Goal: Find specific page/section: Find specific page/section

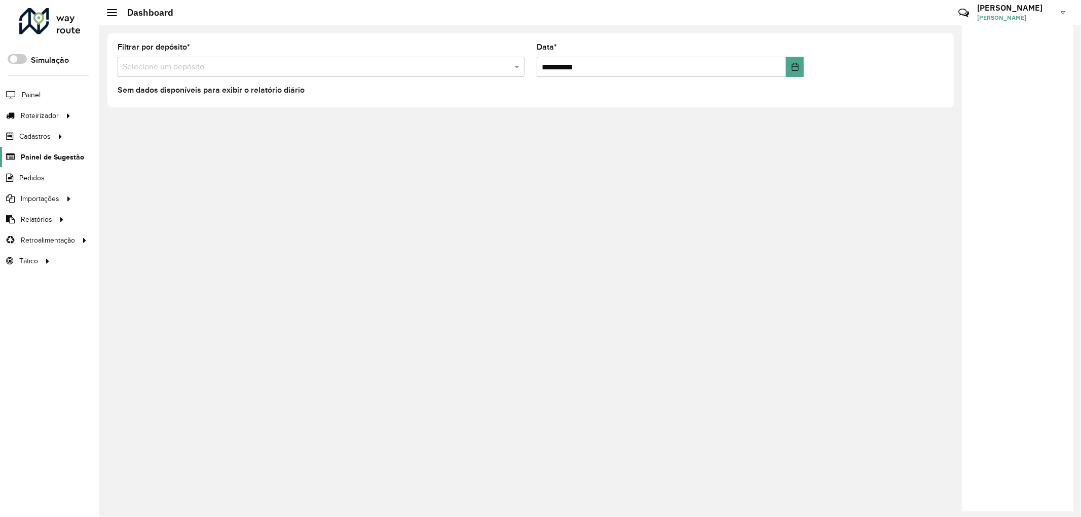
drag, startPoint x: 43, startPoint y: 112, endPoint x: 77, endPoint y: 149, distance: 50.2
click at [43, 112] on span "Roteirizador" at bounding box center [40, 115] width 38 height 11
click at [133, 113] on span "Entregas" at bounding box center [129, 115] width 29 height 11
drag, startPoint x: 133, startPoint y: 113, endPoint x: 206, endPoint y: 246, distance: 151.5
click at [274, 260] on div "**********" at bounding box center [589, 271] width 981 height 492
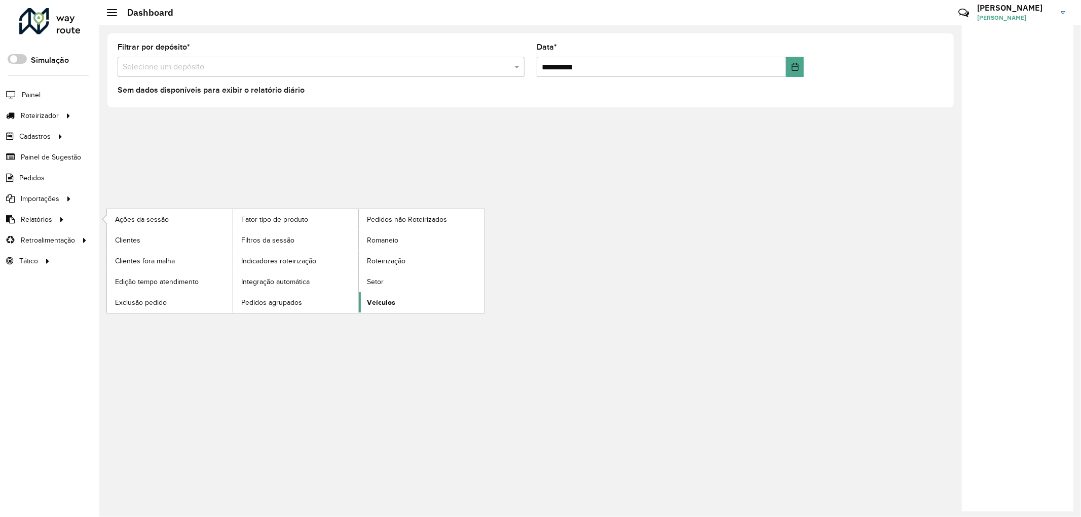
click at [370, 305] on span "Veículos" at bounding box center [381, 302] width 28 height 11
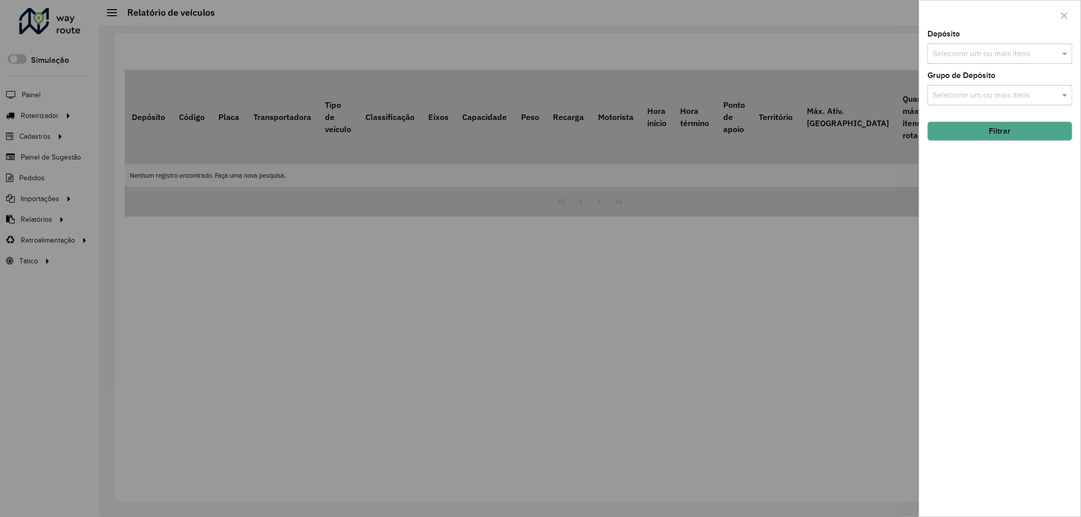
click at [969, 44] on div "Selecione um ou mais itens" at bounding box center [999, 54] width 145 height 20
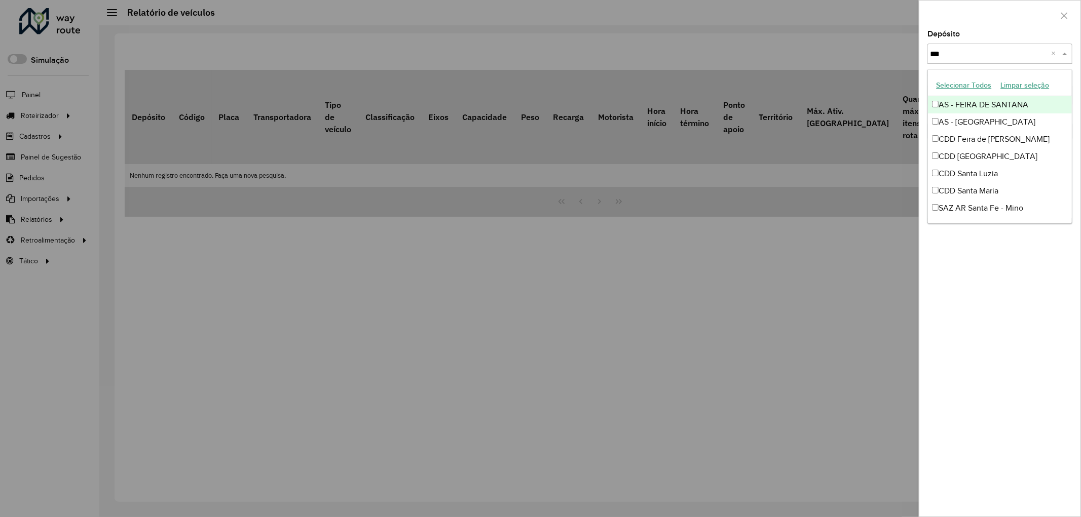
type input "****"
click at [996, 188] on div "CDD Santa Maria" at bounding box center [1000, 190] width 144 height 17
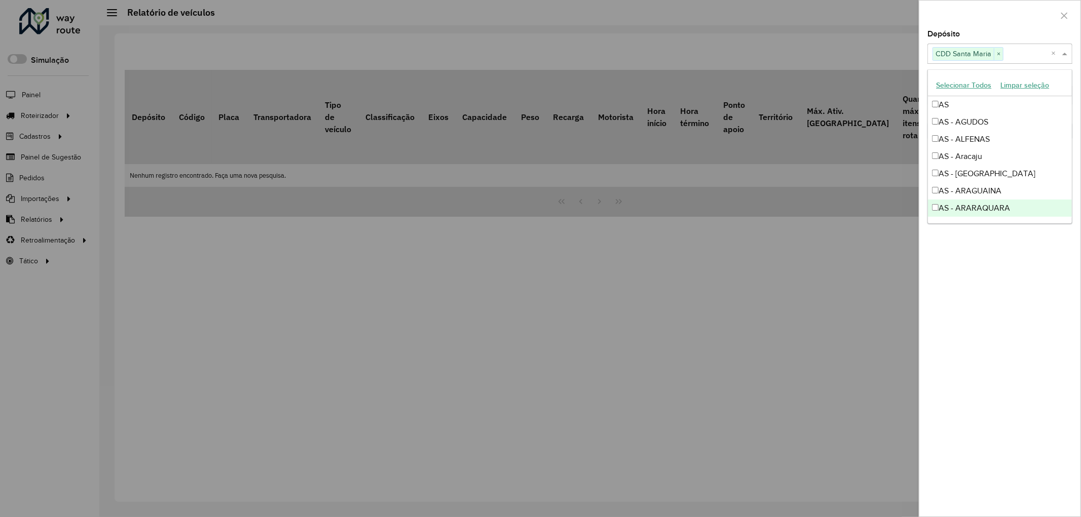
click at [1001, 252] on div "Depósito Selecione um ou mais itens CDD Santa Maria × × Grupo de Depósito Selec…" at bounding box center [999, 273] width 161 height 486
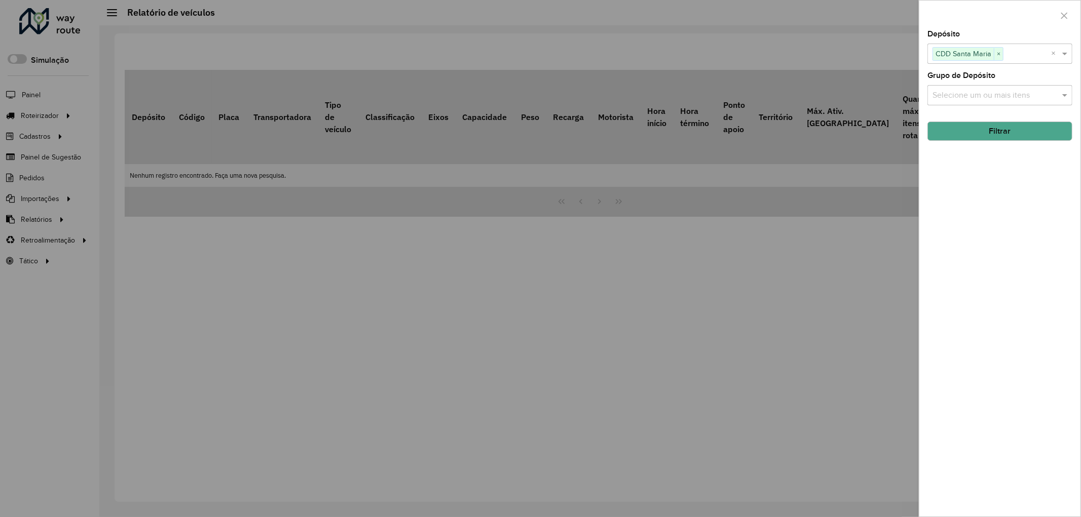
click at [996, 134] on button "Filtrar" at bounding box center [999, 131] width 145 height 19
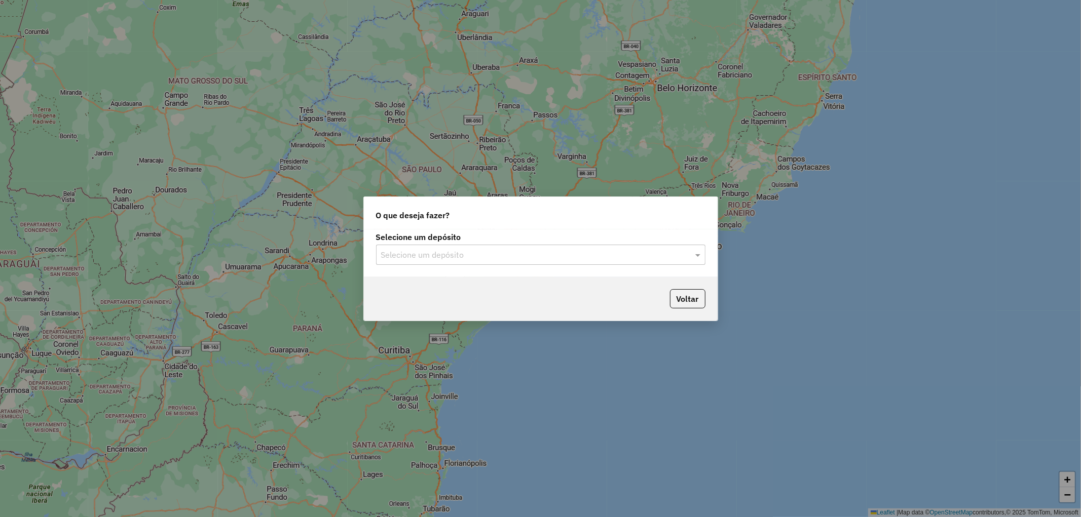
click at [430, 251] on input "text" at bounding box center [530, 255] width 299 height 12
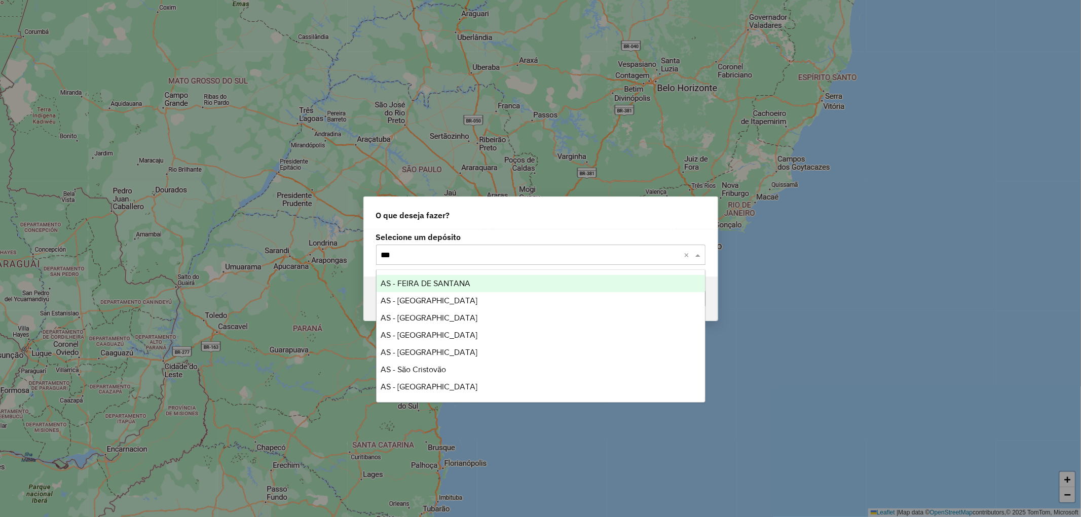
type input "****"
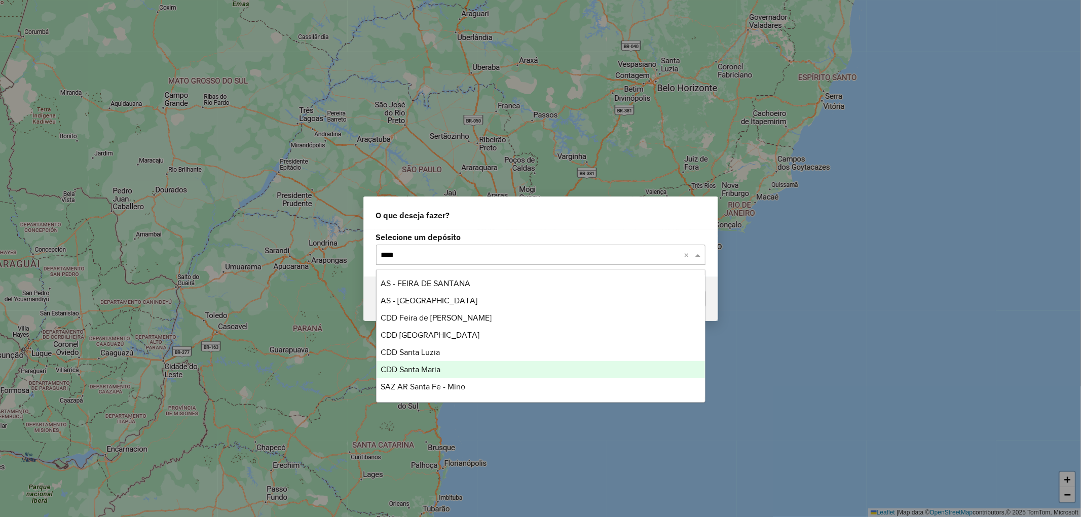
click at [462, 366] on div "CDD Santa Maria" at bounding box center [540, 369] width 328 height 17
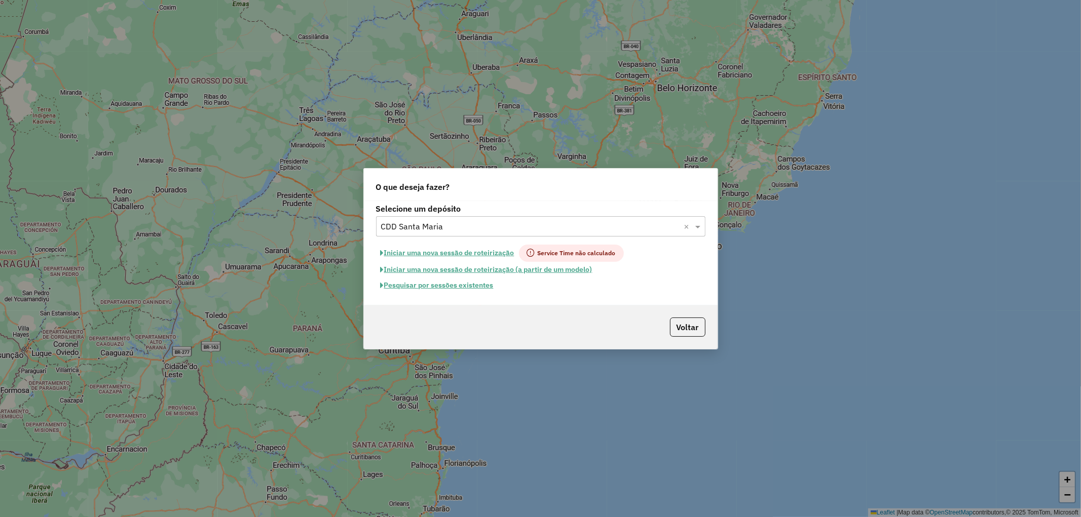
click at [454, 286] on button "Pesquisar por sessões existentes" at bounding box center [437, 286] width 122 height 16
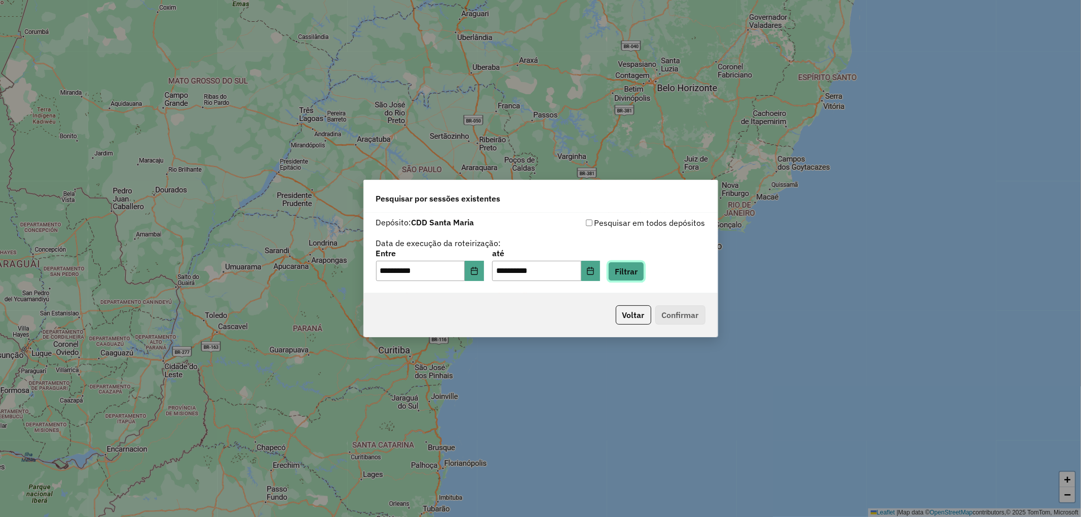
click at [644, 274] on button "Filtrar" at bounding box center [626, 271] width 36 height 19
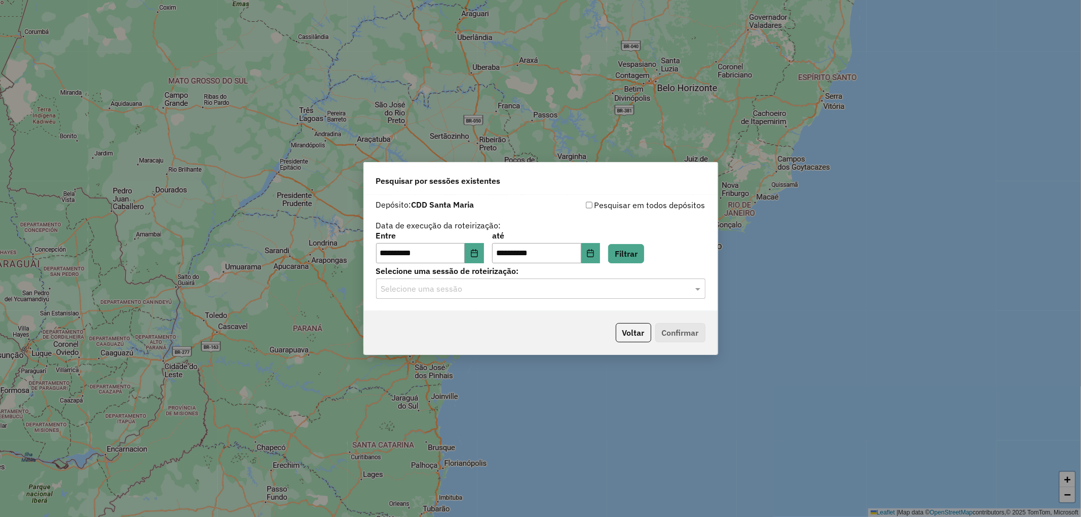
click at [536, 280] on div "Selecione uma sessão" at bounding box center [540, 289] width 329 height 20
drag, startPoint x: 481, startPoint y: 316, endPoint x: 552, endPoint y: 326, distance: 71.7
click at [480, 316] on div "1229423 - 14/08/2025 17:15" at bounding box center [540, 318] width 328 height 17
click at [672, 337] on button "Confirmar" at bounding box center [680, 332] width 50 height 19
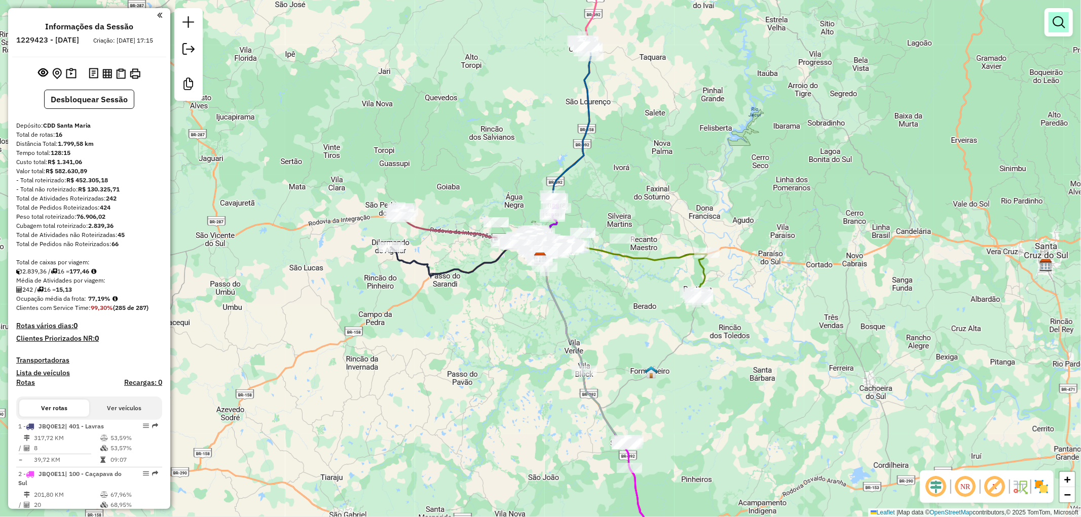
click at [1066, 24] on link at bounding box center [1058, 22] width 20 height 20
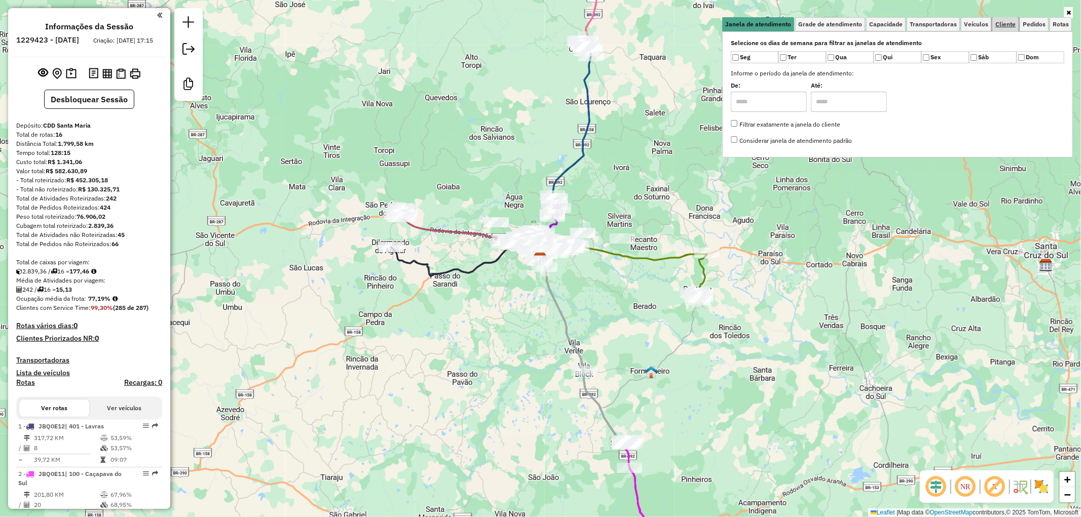
click at [1007, 26] on span "Cliente" at bounding box center [1005, 24] width 20 height 6
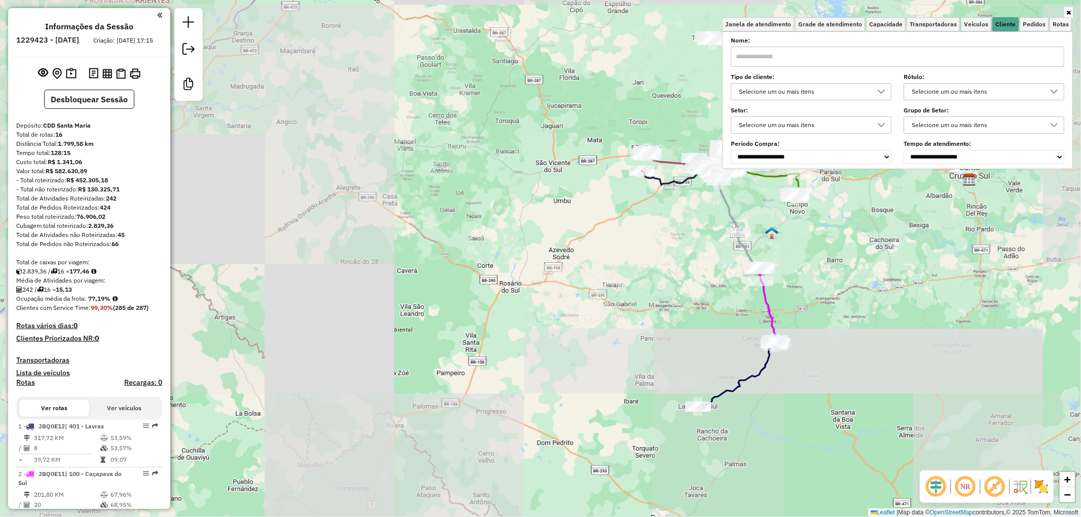
click at [810, 53] on input "text" at bounding box center [897, 57] width 333 height 20
paste input "********"
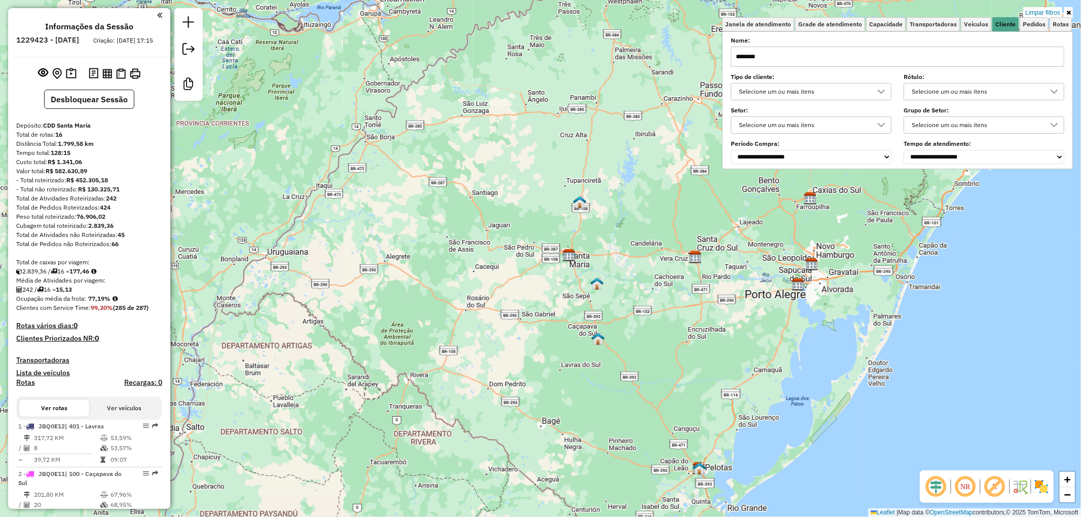
drag, startPoint x: 751, startPoint y: 57, endPoint x: 734, endPoint y: 55, distance: 17.3
click at [734, 55] on input "********" at bounding box center [897, 57] width 333 height 20
type input "*"
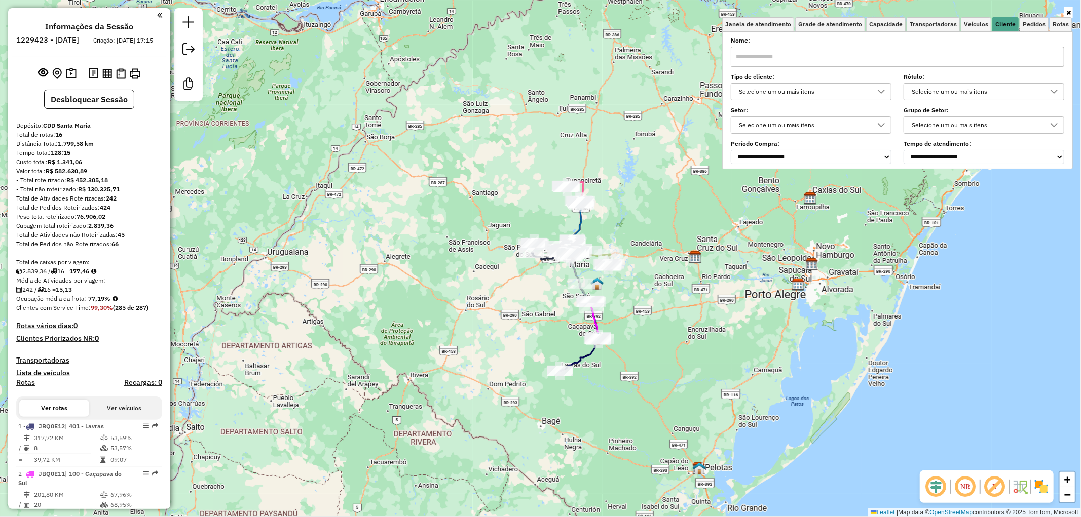
click at [649, 181] on div "Janela de atendimento Grade de atendimento Capacidade Transportadoras Veículos …" at bounding box center [540, 258] width 1081 height 517
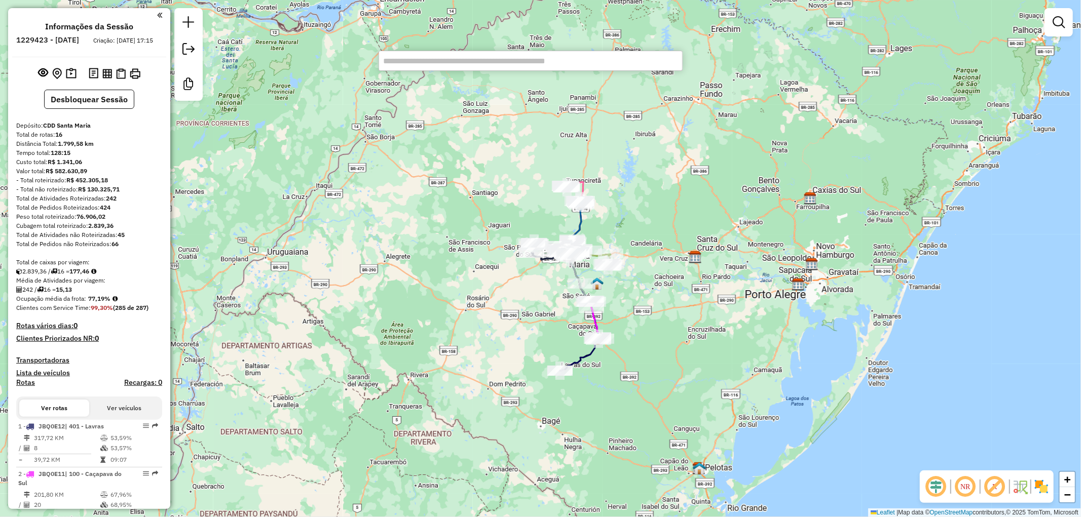
click at [469, 61] on input "text" at bounding box center [530, 61] width 304 height 20
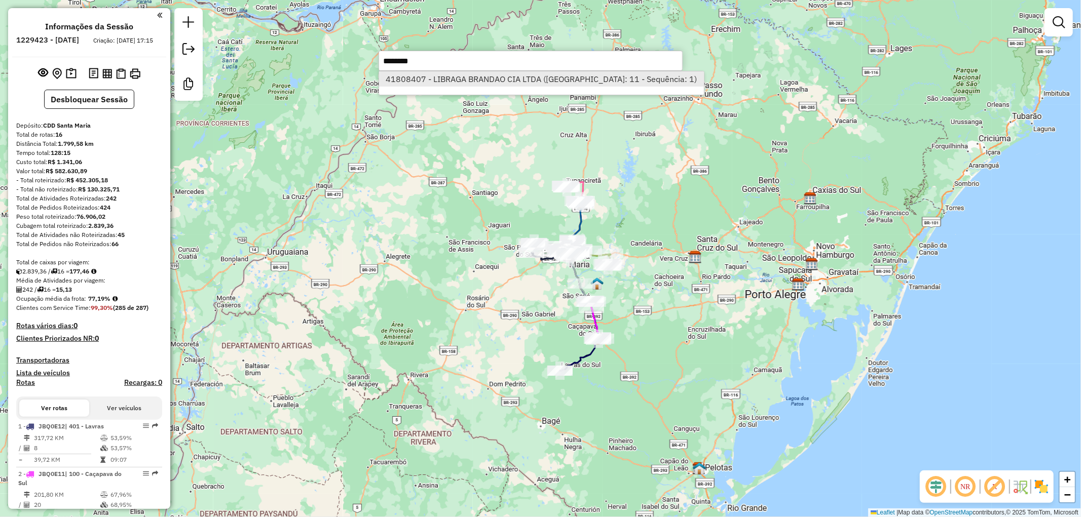
type input "********"
click at [513, 82] on li "41808407 - LIBRAGA BRANDAO CIA LTDA (Rota: 11 - Sequência: 1)" at bounding box center [541, 78] width 325 height 15
select select "**********"
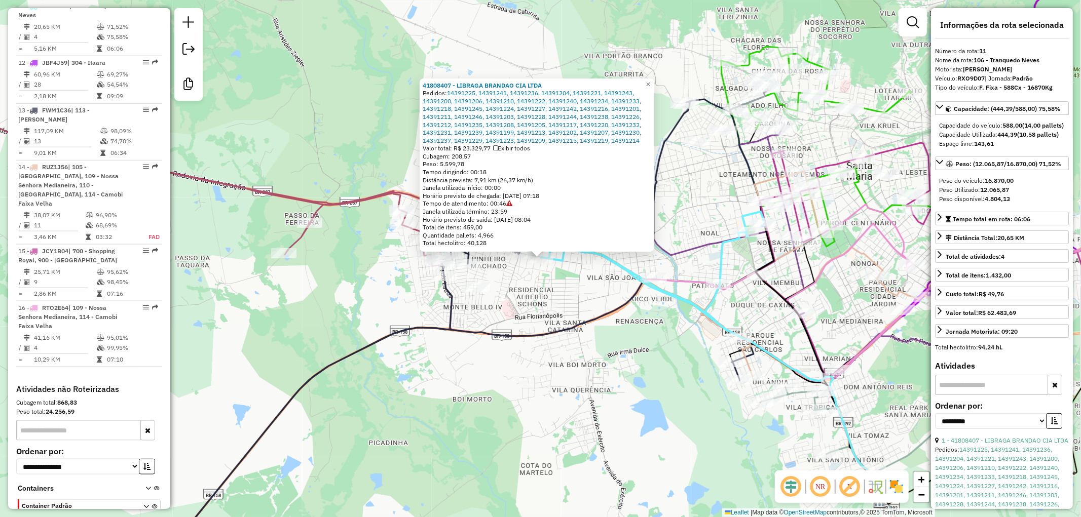
click at [625, 271] on icon at bounding box center [653, 274] width 224 height 125
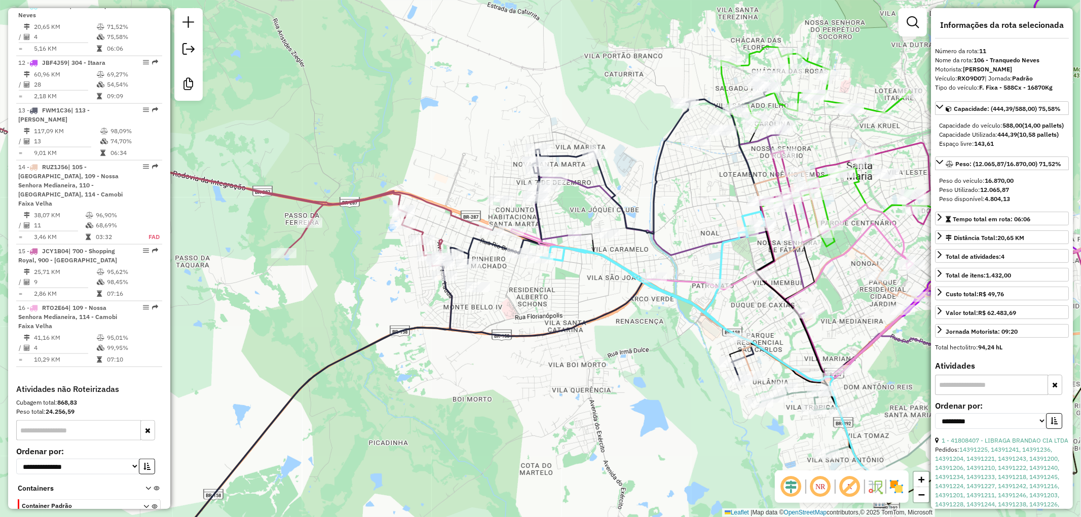
click at [630, 271] on icon at bounding box center [653, 274] width 224 height 125
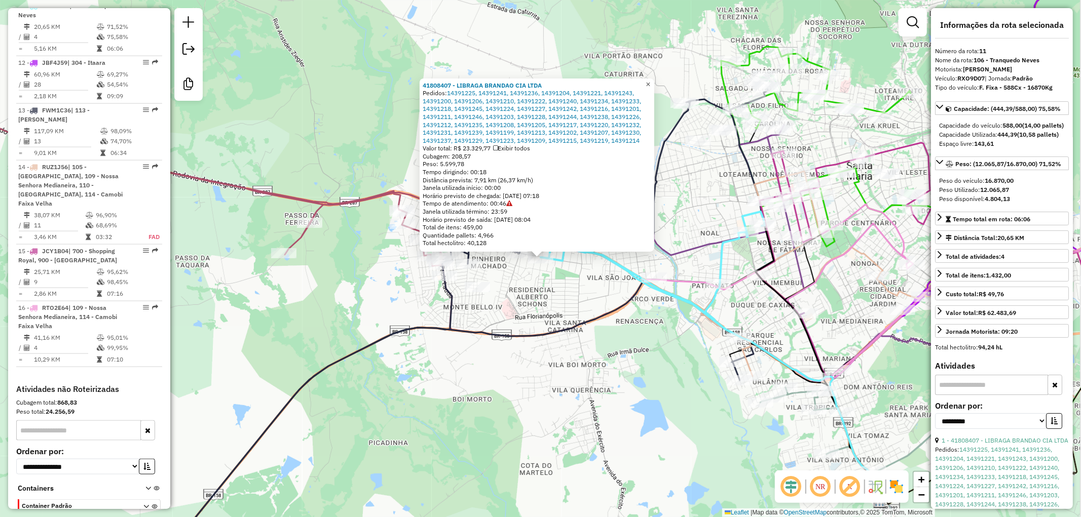
click at [654, 80] on link "×" at bounding box center [648, 85] width 12 height 12
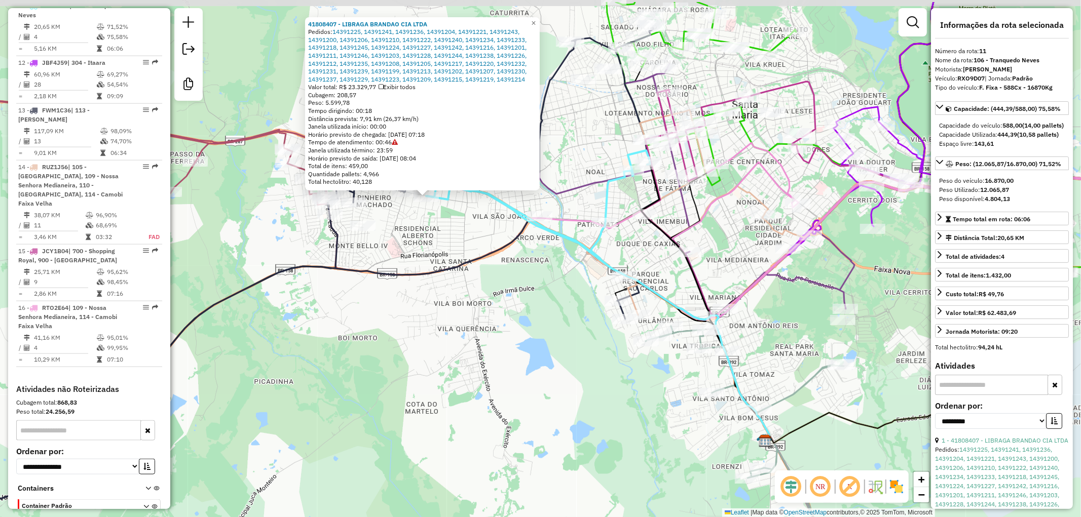
drag, startPoint x: 625, startPoint y: 232, endPoint x: 536, endPoint y: 286, distance: 104.4
click at [536, 286] on div "41808407 - LIBRAGA BRANDAO CIA LTDA Pedidos: 14391225, 14391241, 14391236, 1439…" at bounding box center [540, 258] width 1081 height 517
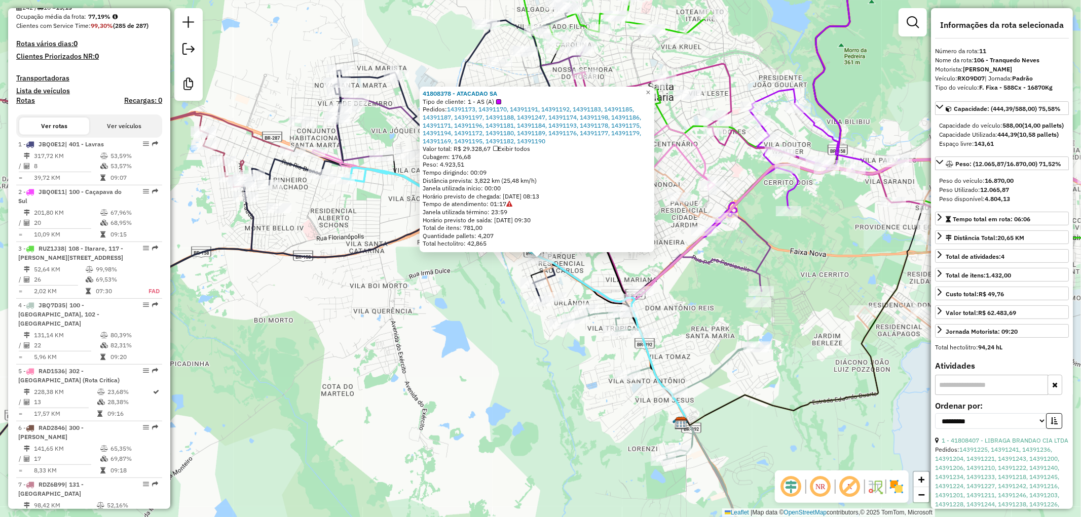
scroll to position [78, 0]
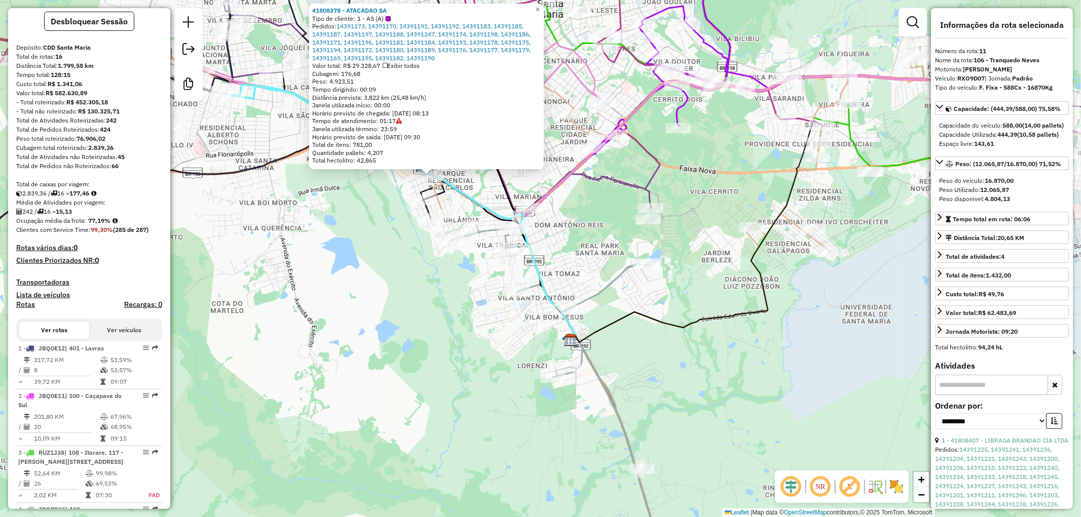
click at [541, 282] on icon at bounding box center [403, 213] width 343 height 254
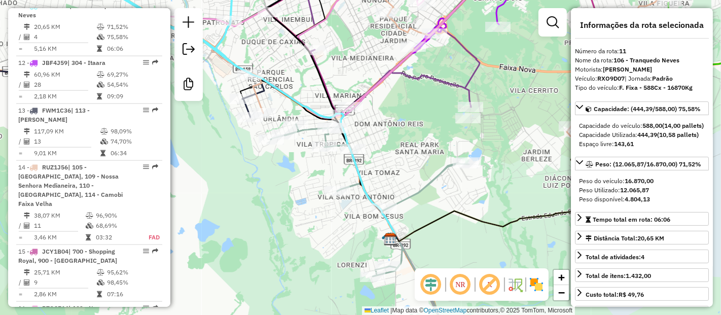
scroll to position [978, 0]
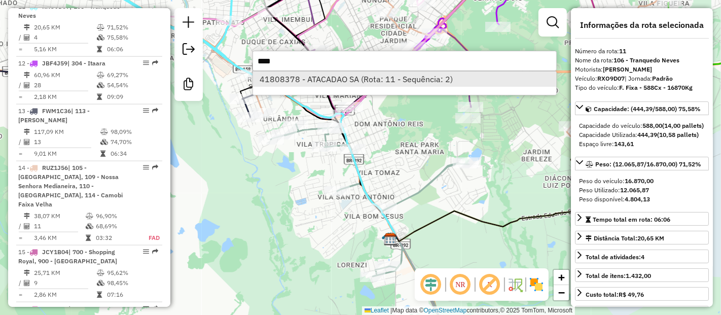
type input "****"
click at [351, 80] on li "41808378 - ATACADAO SA (Rota: 11 - Sequência: 2)" at bounding box center [404, 78] width 303 height 15
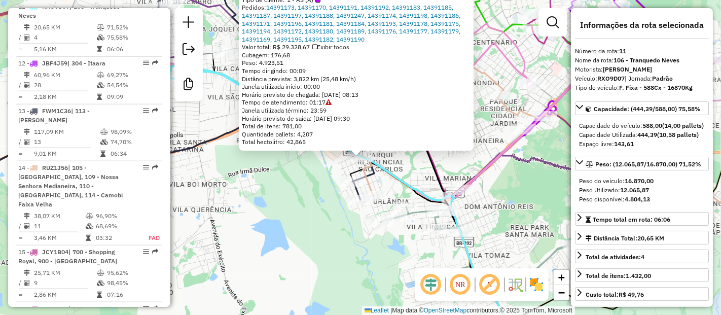
scroll to position [977, 0]
